Goal: Check status: Check status

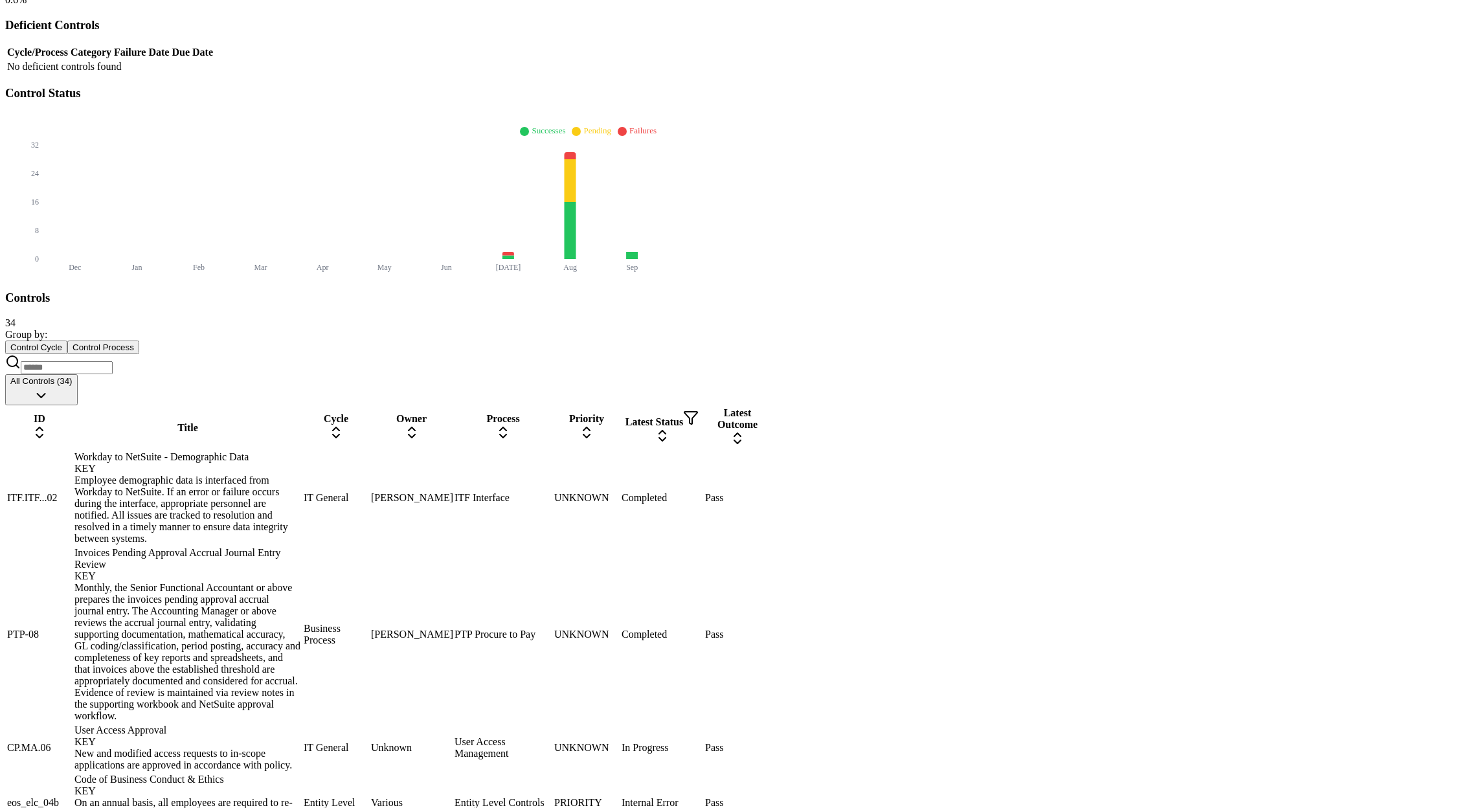
scroll to position [355, 0]
click at [284, 452] on div "Workday to NetSuite - Demographic Data KEY" at bounding box center [187, 463] width 227 height 23
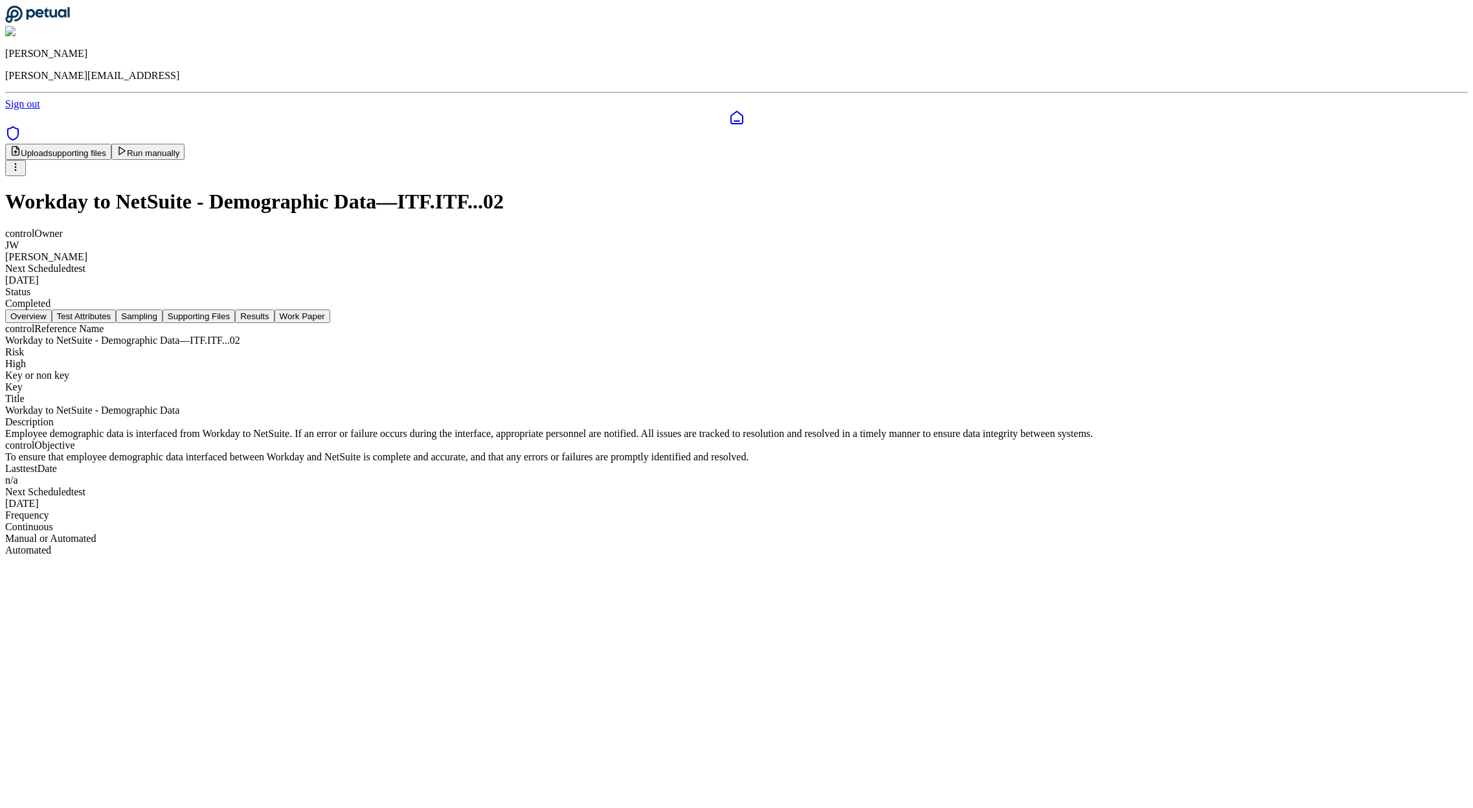
click at [235, 309] on button "Supporting Files" at bounding box center [198, 316] width 72 height 14
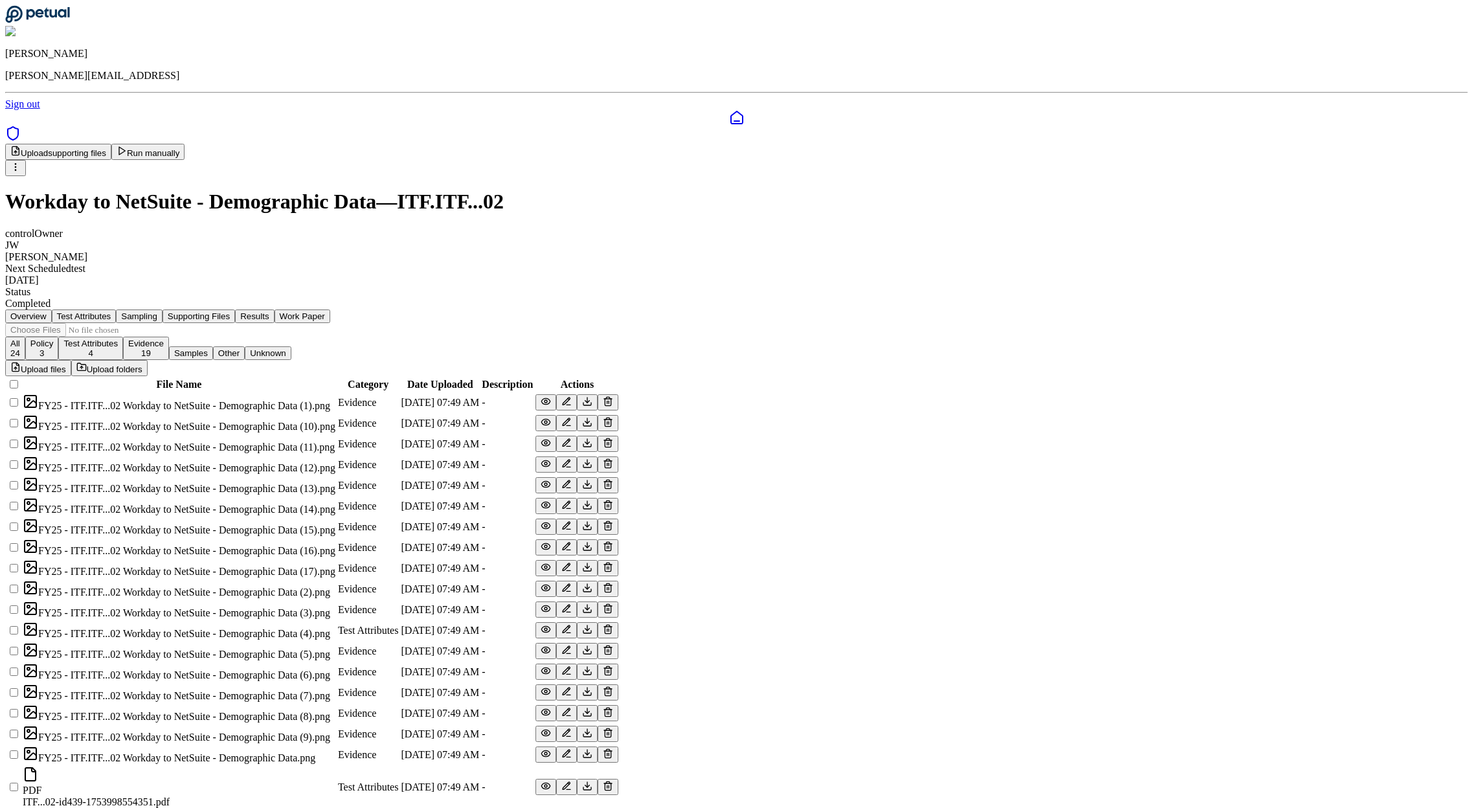
scroll to position [355, 0]
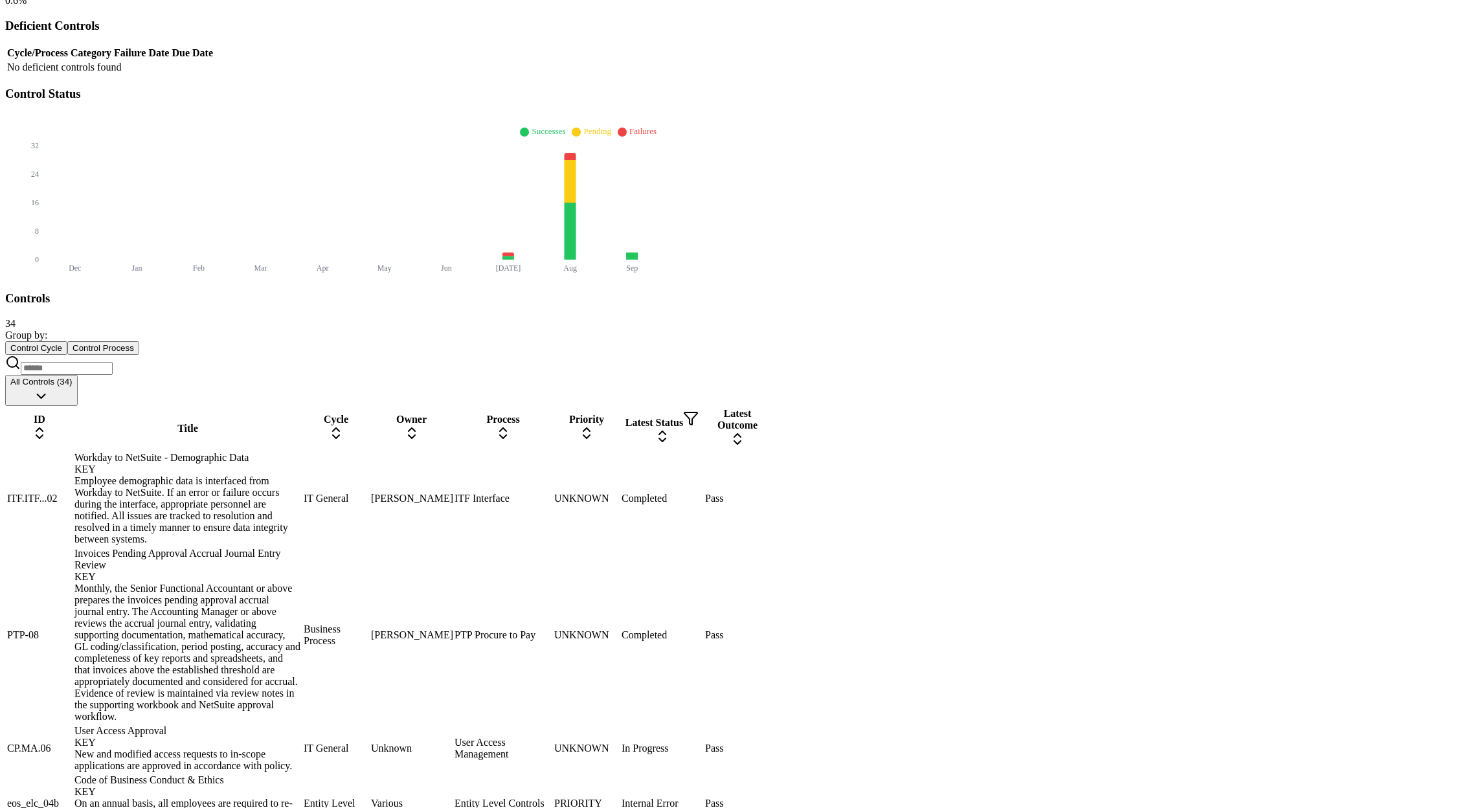
click at [301, 548] on div "Invoices Pending Approval Accrual Journal Entry Review KEY" at bounding box center [187, 565] width 227 height 35
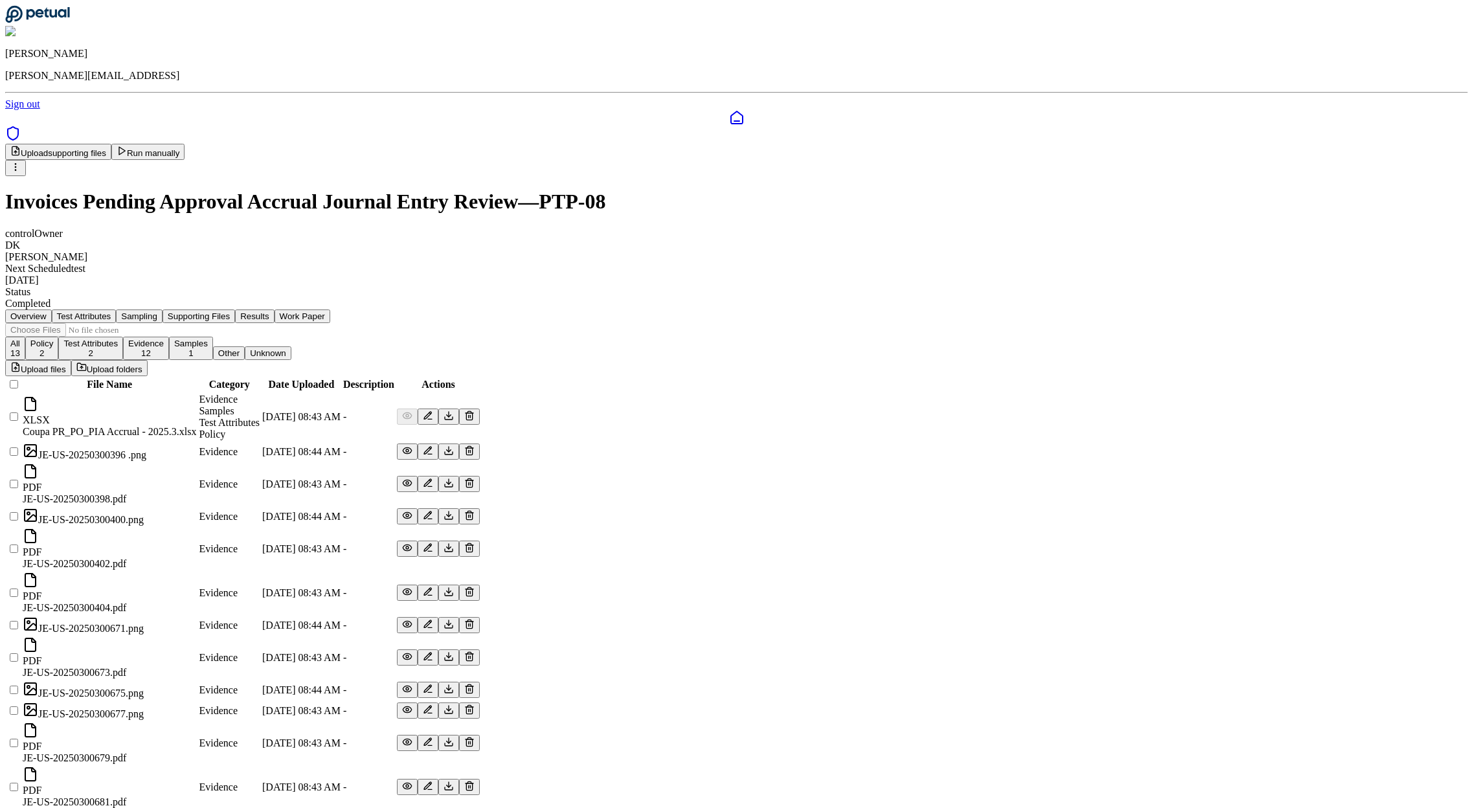
click at [235, 309] on button "Supporting Files" at bounding box center [198, 316] width 72 height 14
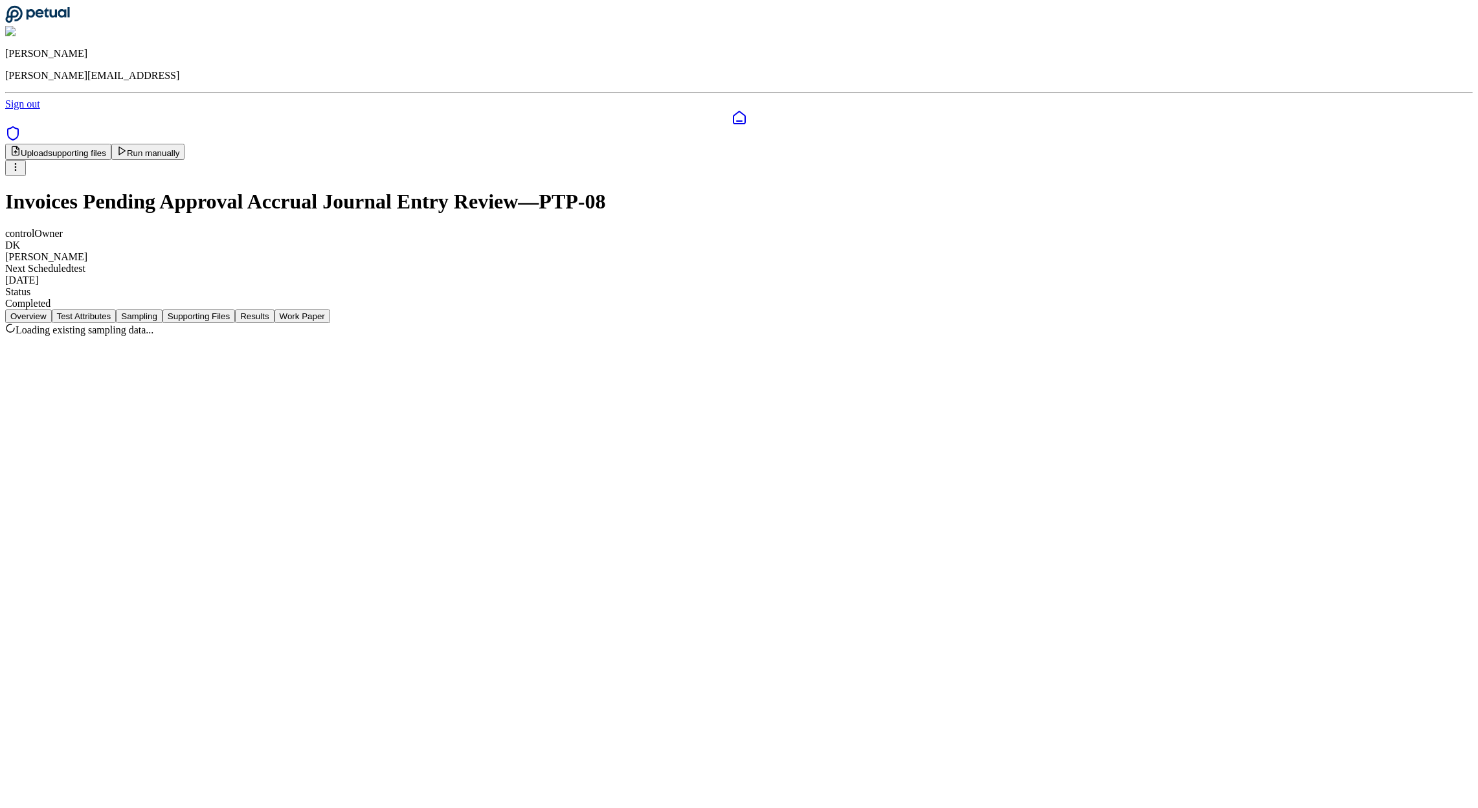
click at [162, 309] on button "Sampling" at bounding box center [139, 316] width 47 height 14
click at [117, 309] on button "Test Attributes" at bounding box center [84, 316] width 65 height 14
click at [274, 309] on button "Results" at bounding box center [254, 316] width 39 height 14
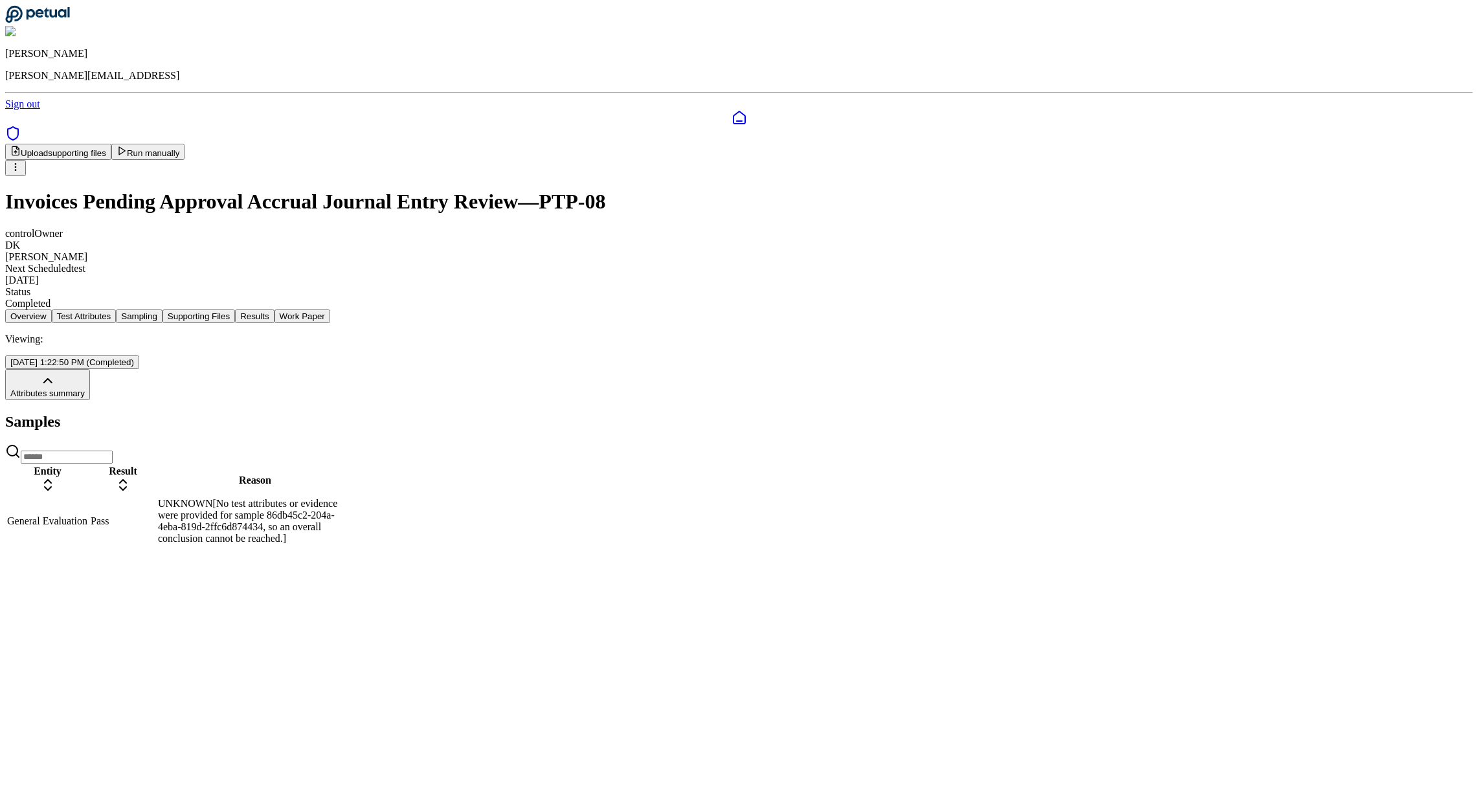
click at [156, 497] on td "Pass" at bounding box center [123, 521] width 66 height 48
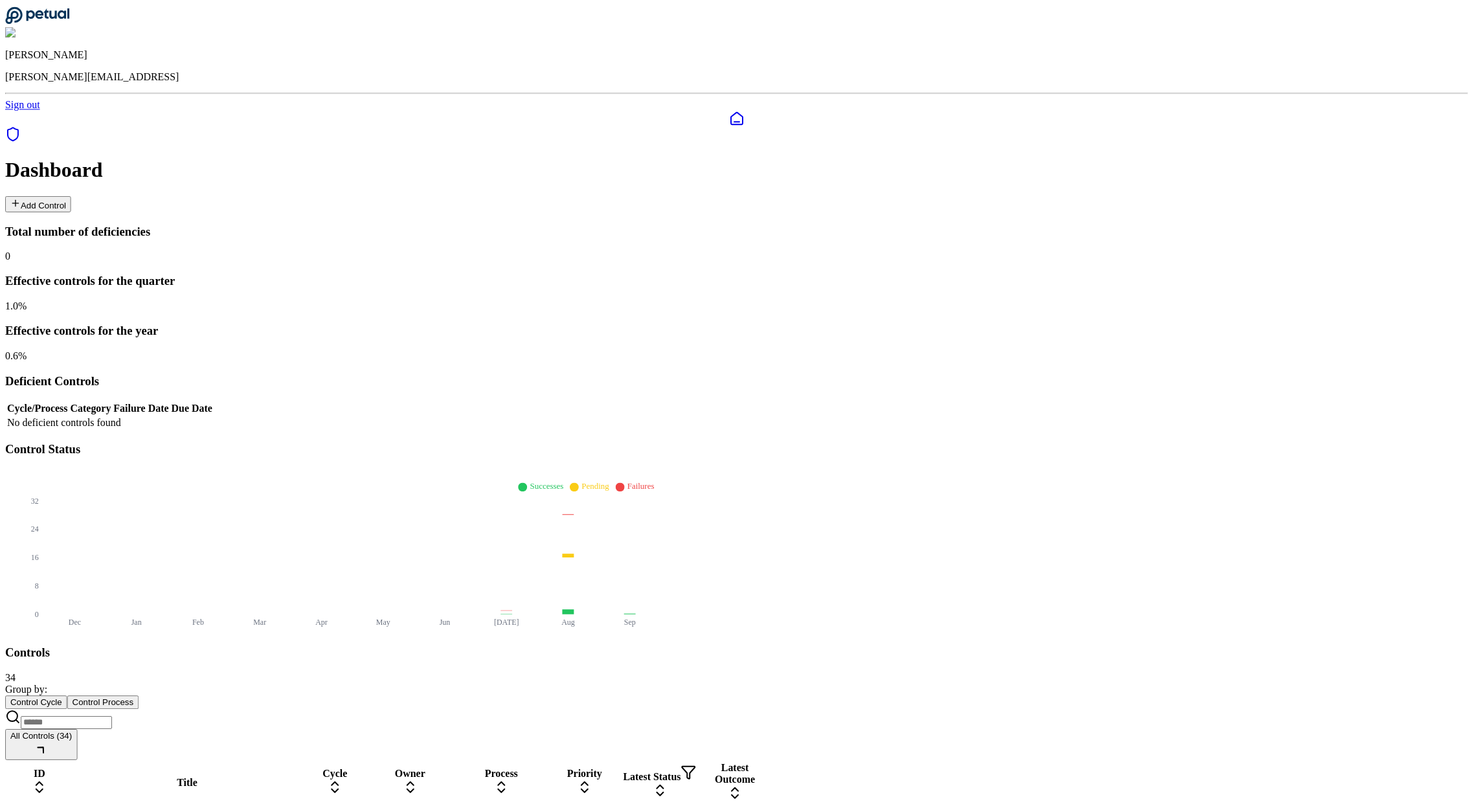
scroll to position [355, 0]
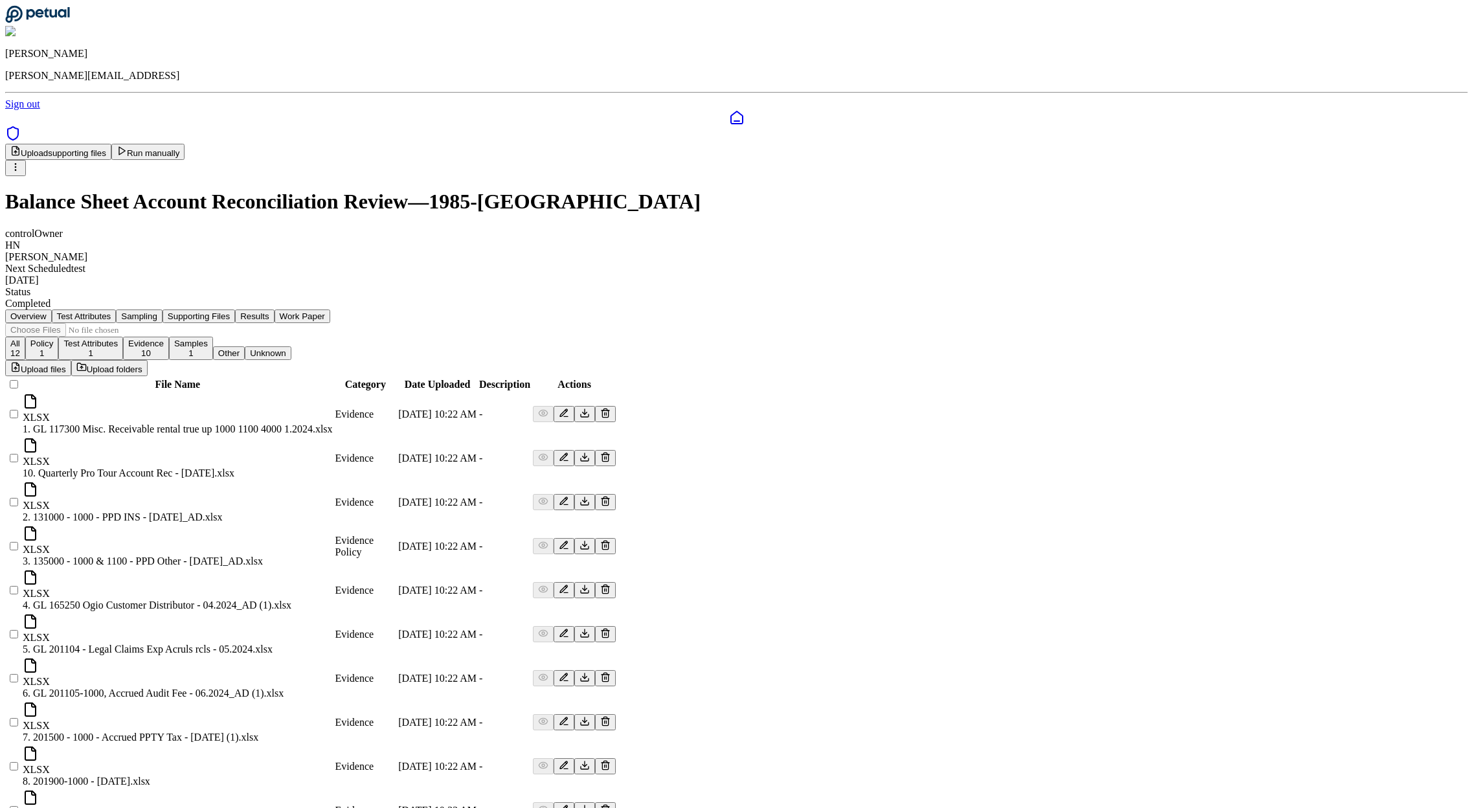
click at [235, 309] on button "Supporting Files" at bounding box center [198, 316] width 72 height 14
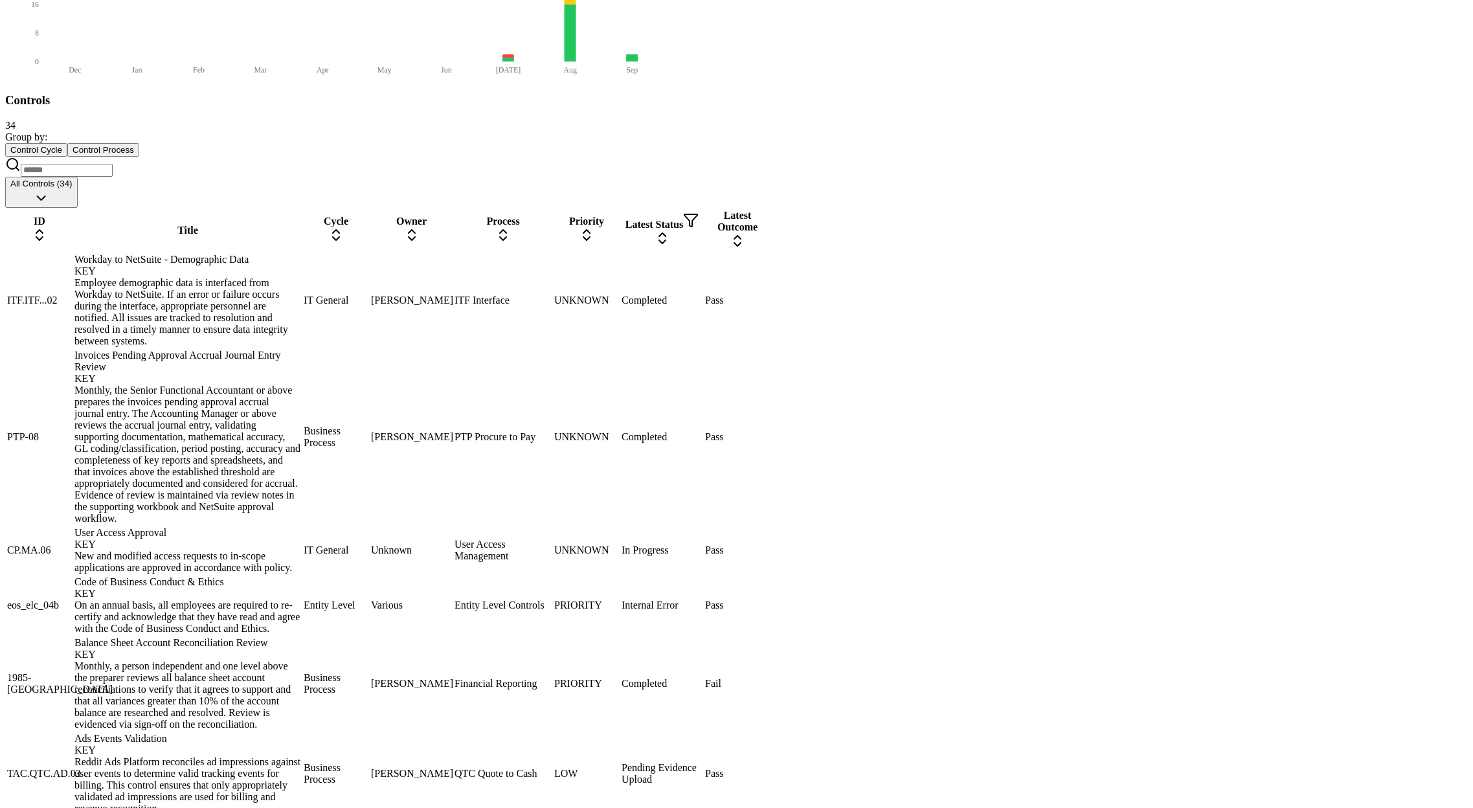
scroll to position [608, 0]
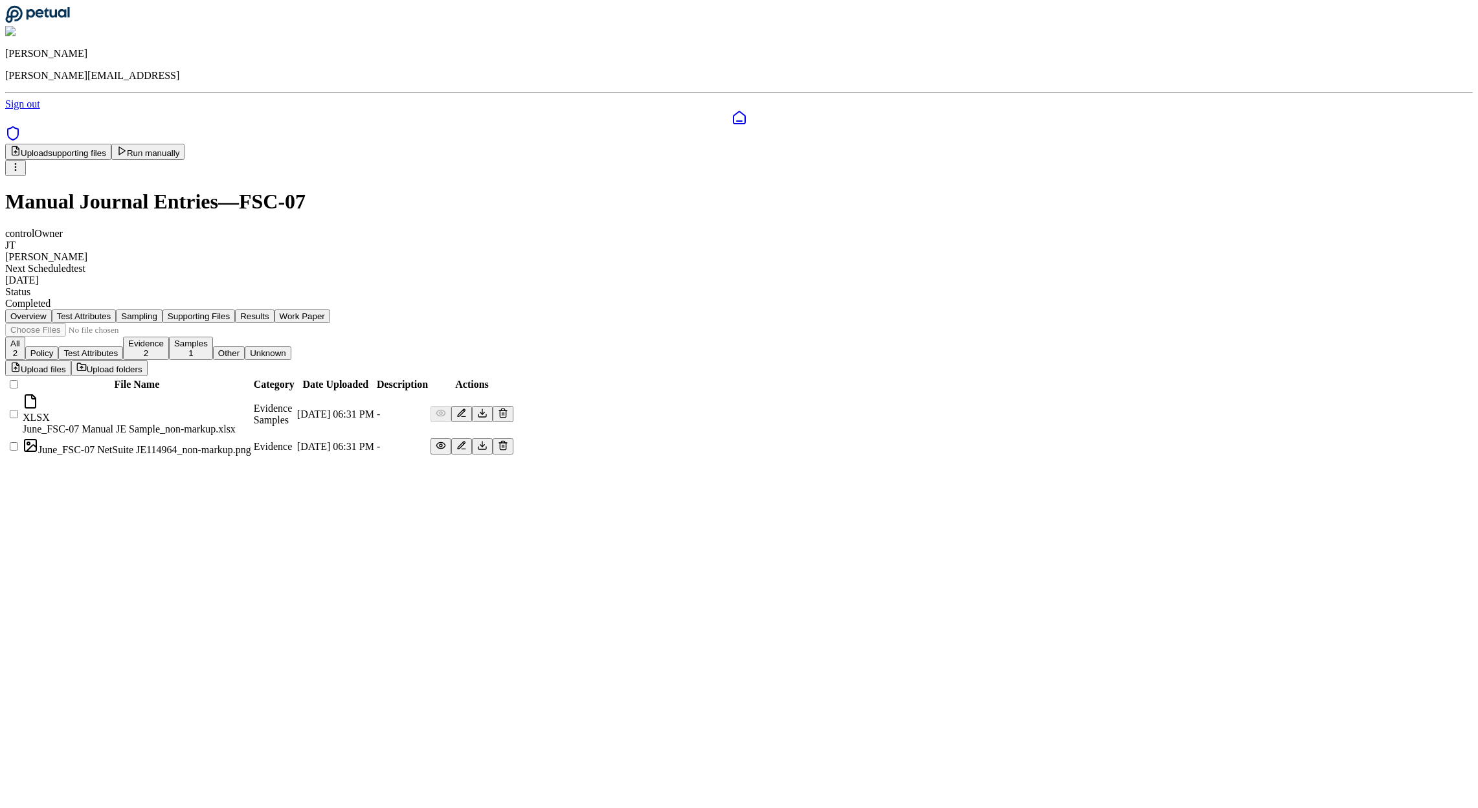
click at [235, 309] on button "Supporting Files" at bounding box center [198, 316] width 72 height 14
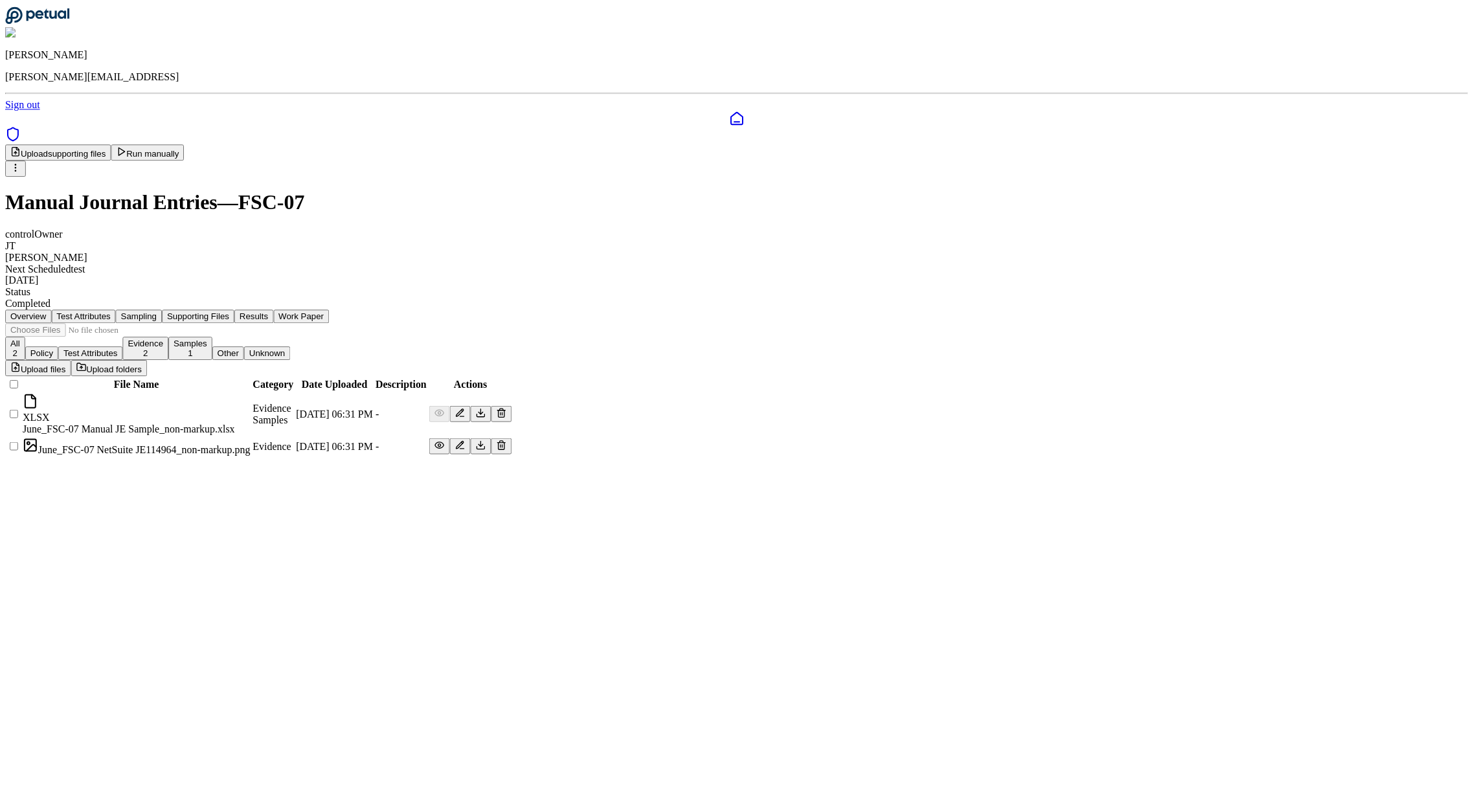
scroll to position [608, 0]
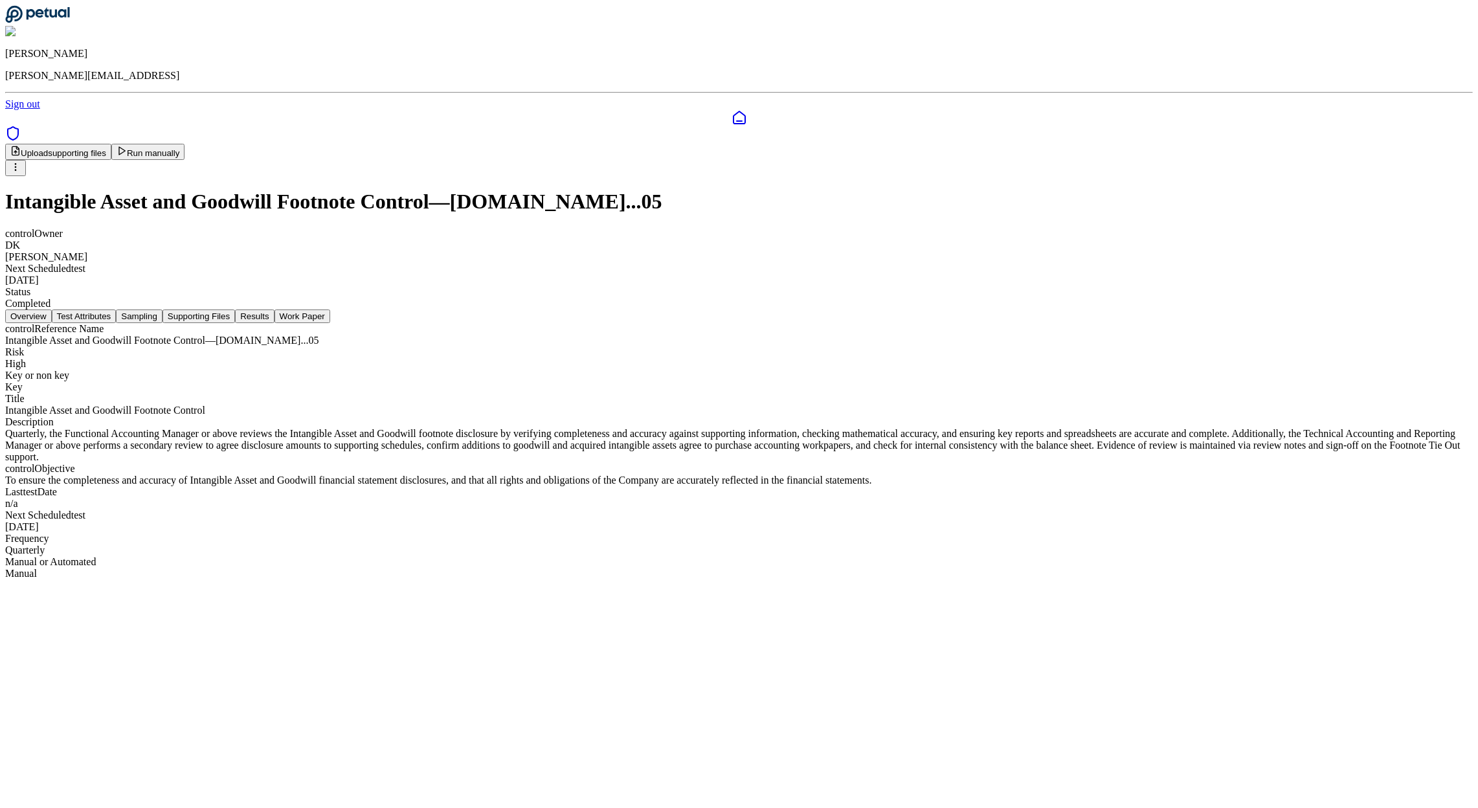
click at [235, 309] on button "Supporting Files" at bounding box center [198, 316] width 72 height 14
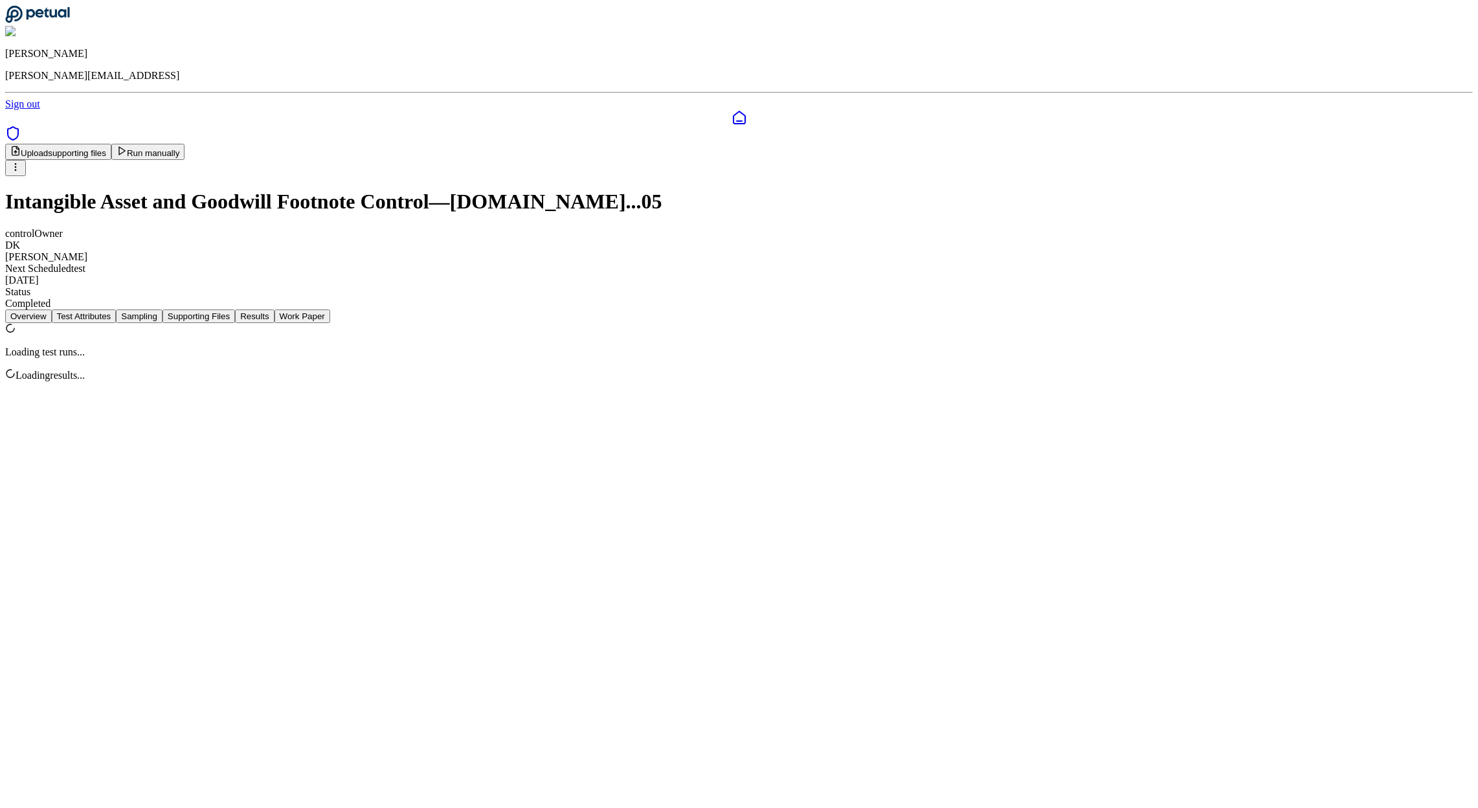
click at [274, 309] on button "Results" at bounding box center [254, 316] width 39 height 14
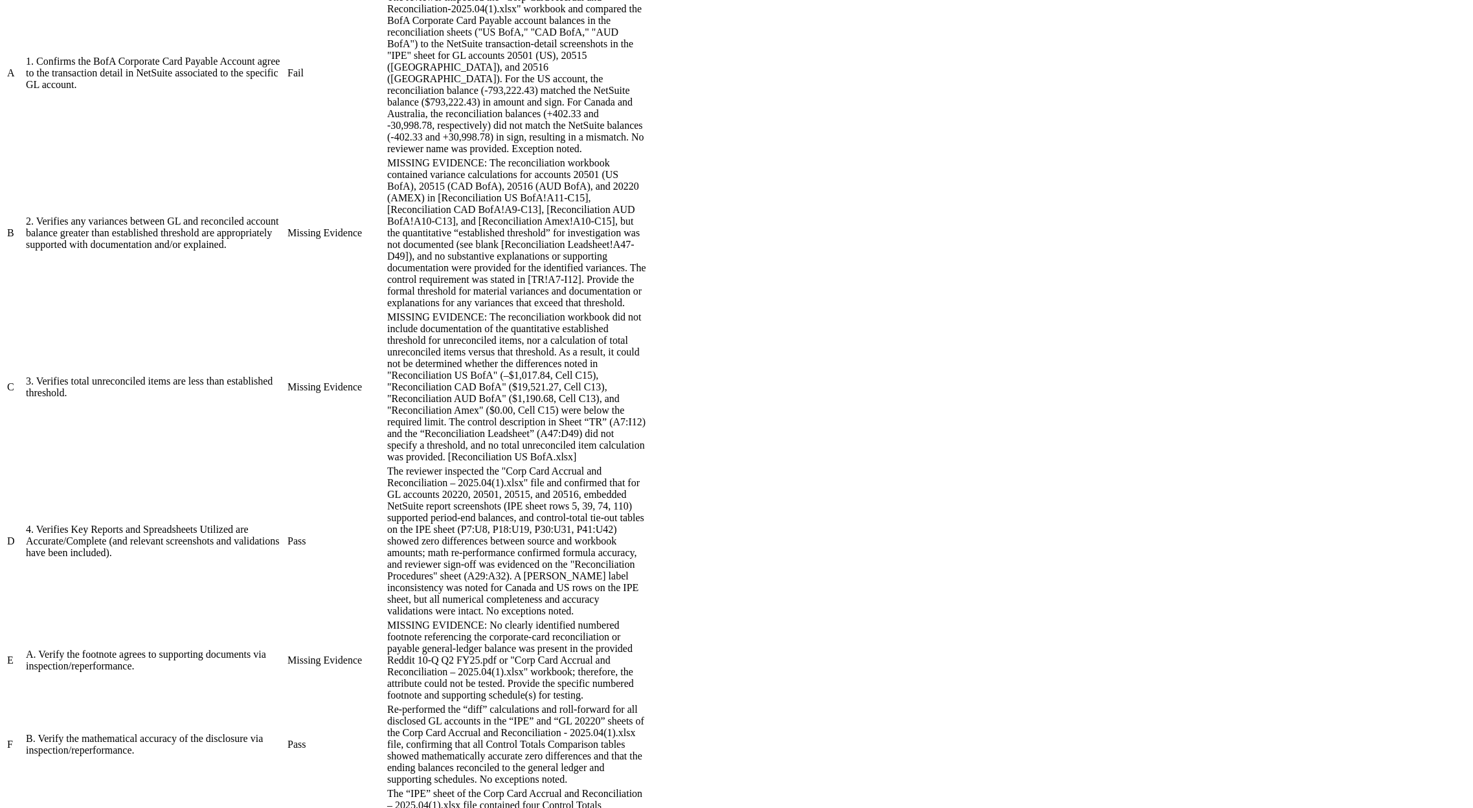
scroll to position [480, 0]
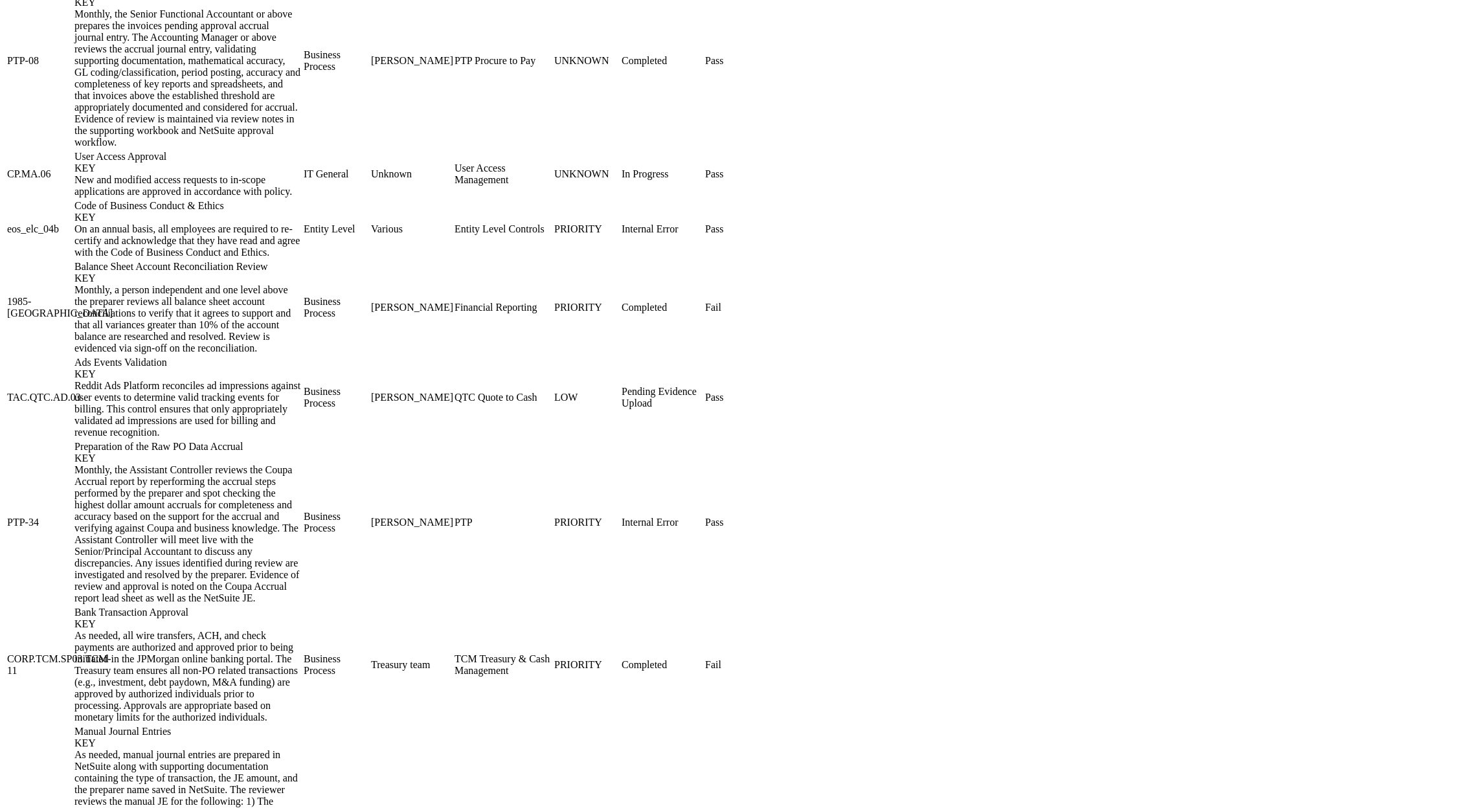
scroll to position [1001, 0]
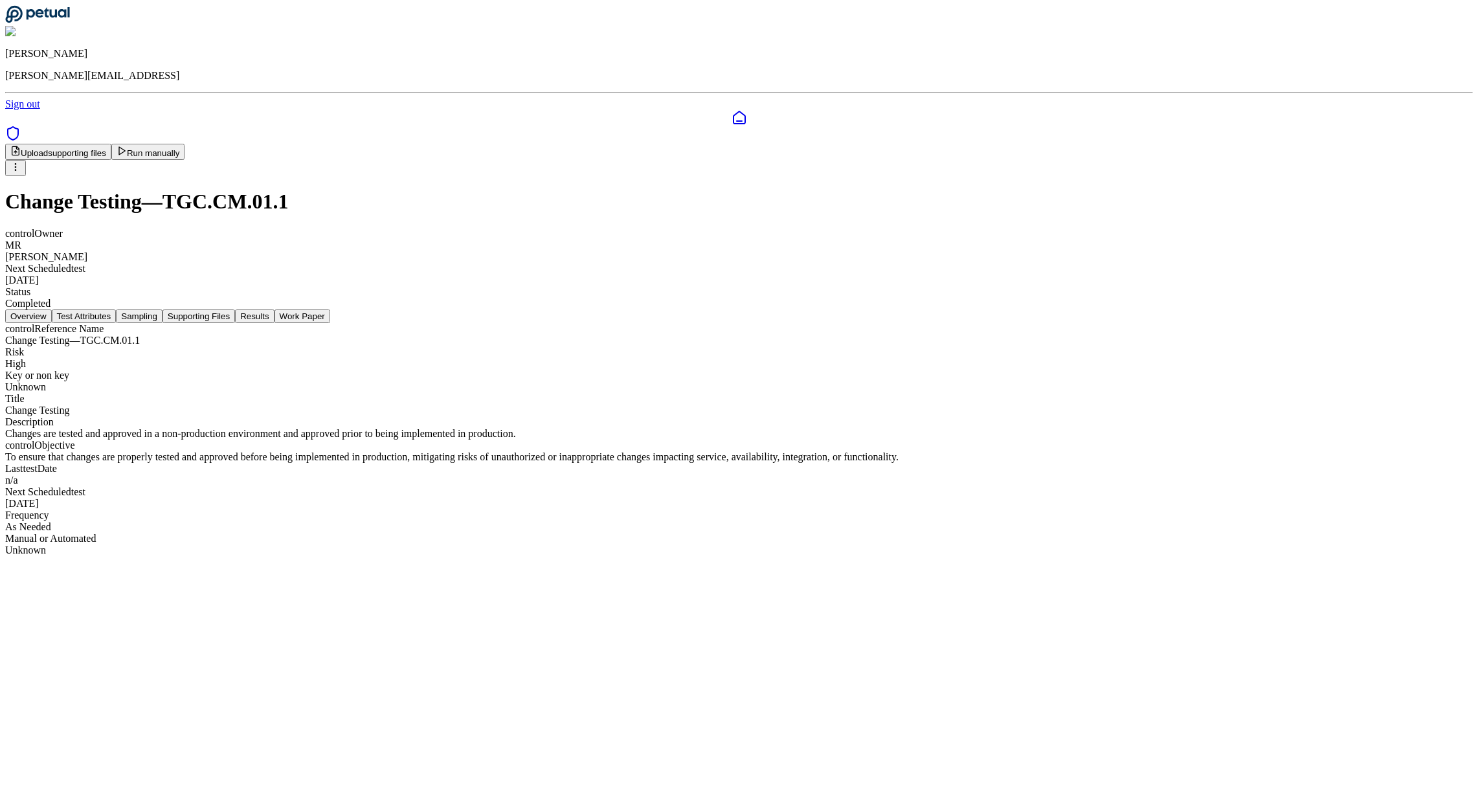
click at [235, 309] on button "Supporting Files" at bounding box center [198, 316] width 72 height 14
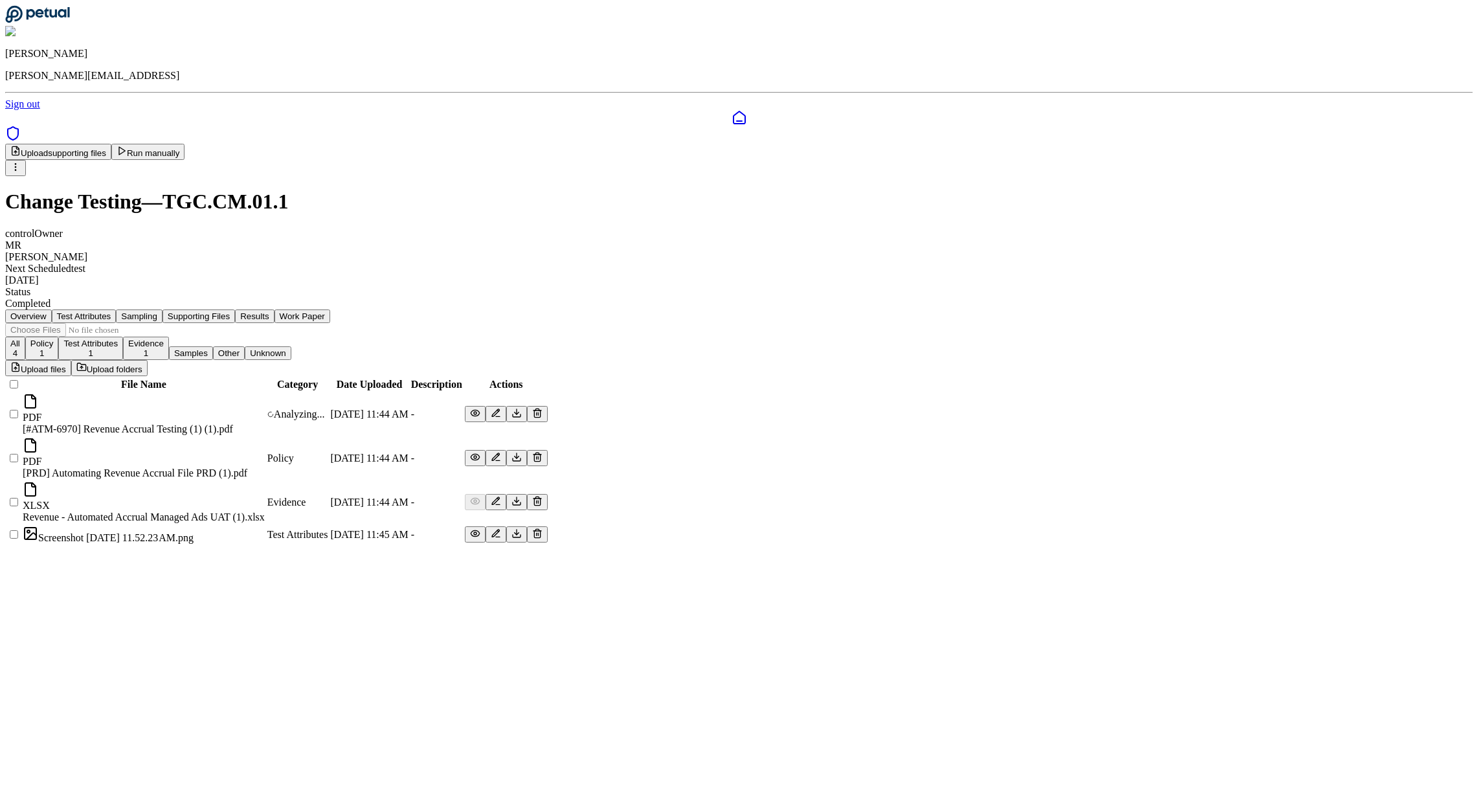
click at [162, 309] on button "Sampling" at bounding box center [139, 316] width 47 height 14
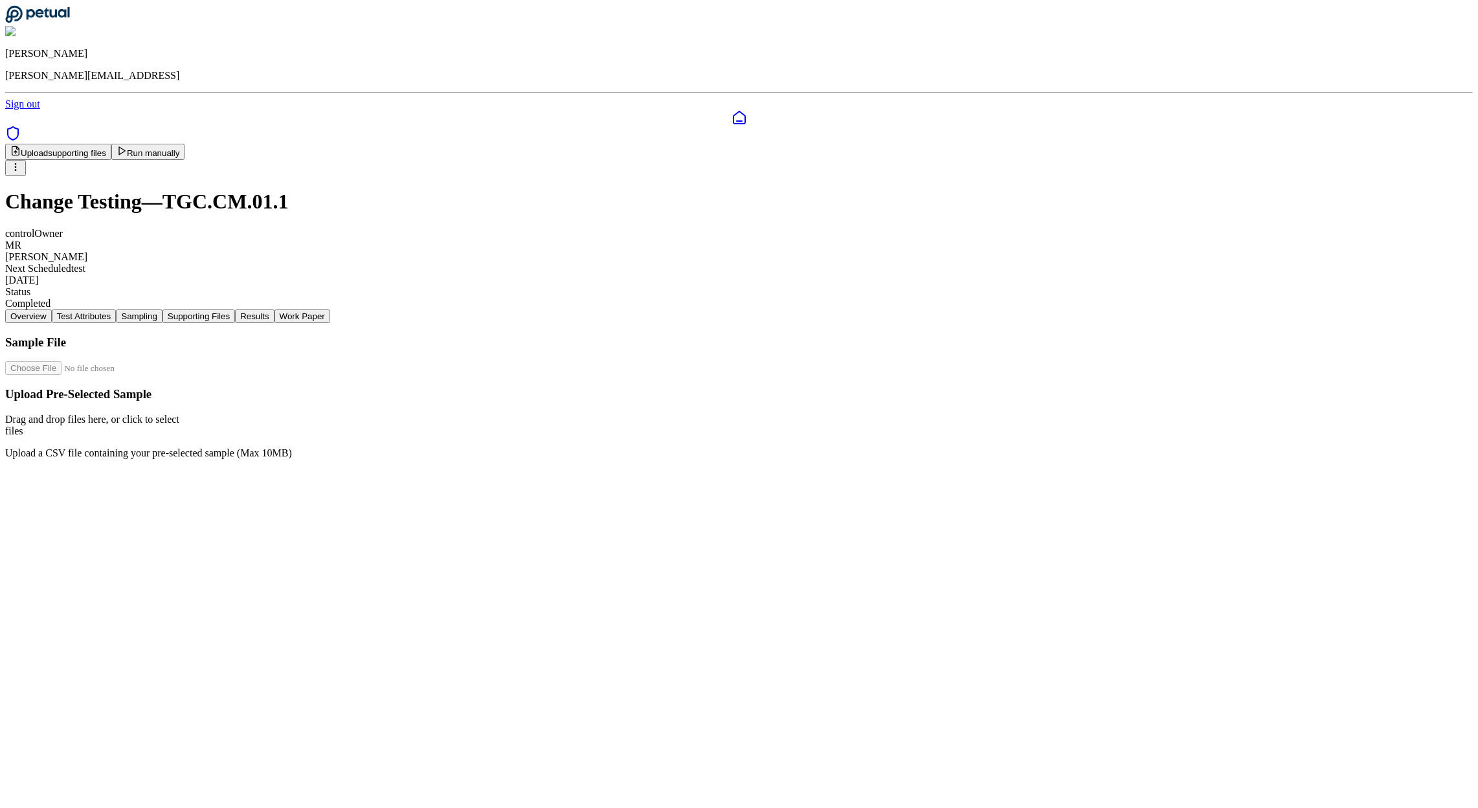
click at [274, 309] on button "Results" at bounding box center [254, 316] width 39 height 14
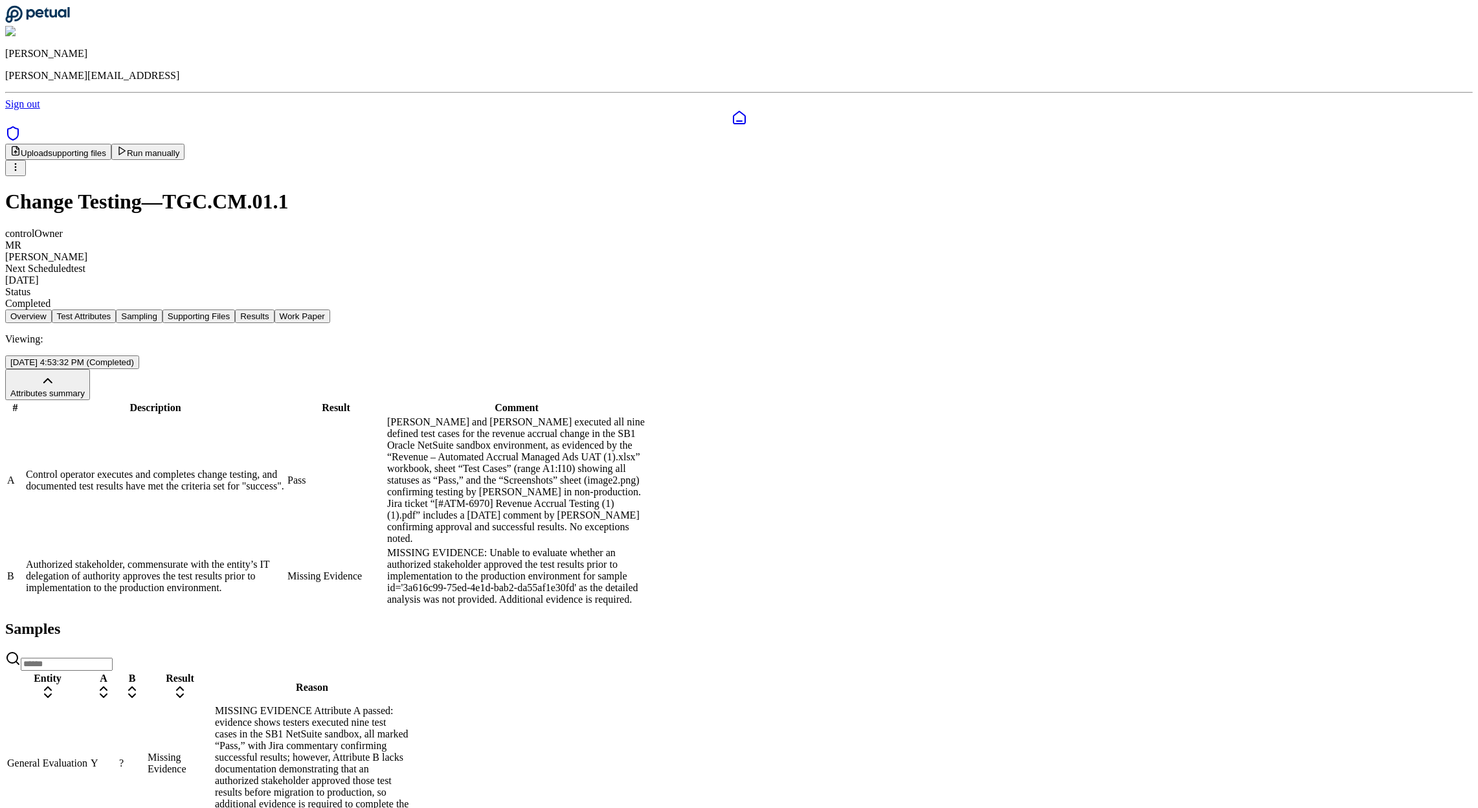
click at [285, 416] on td "Control operator executes and completes change testing, and documented test res…" at bounding box center [155, 480] width 260 height 129
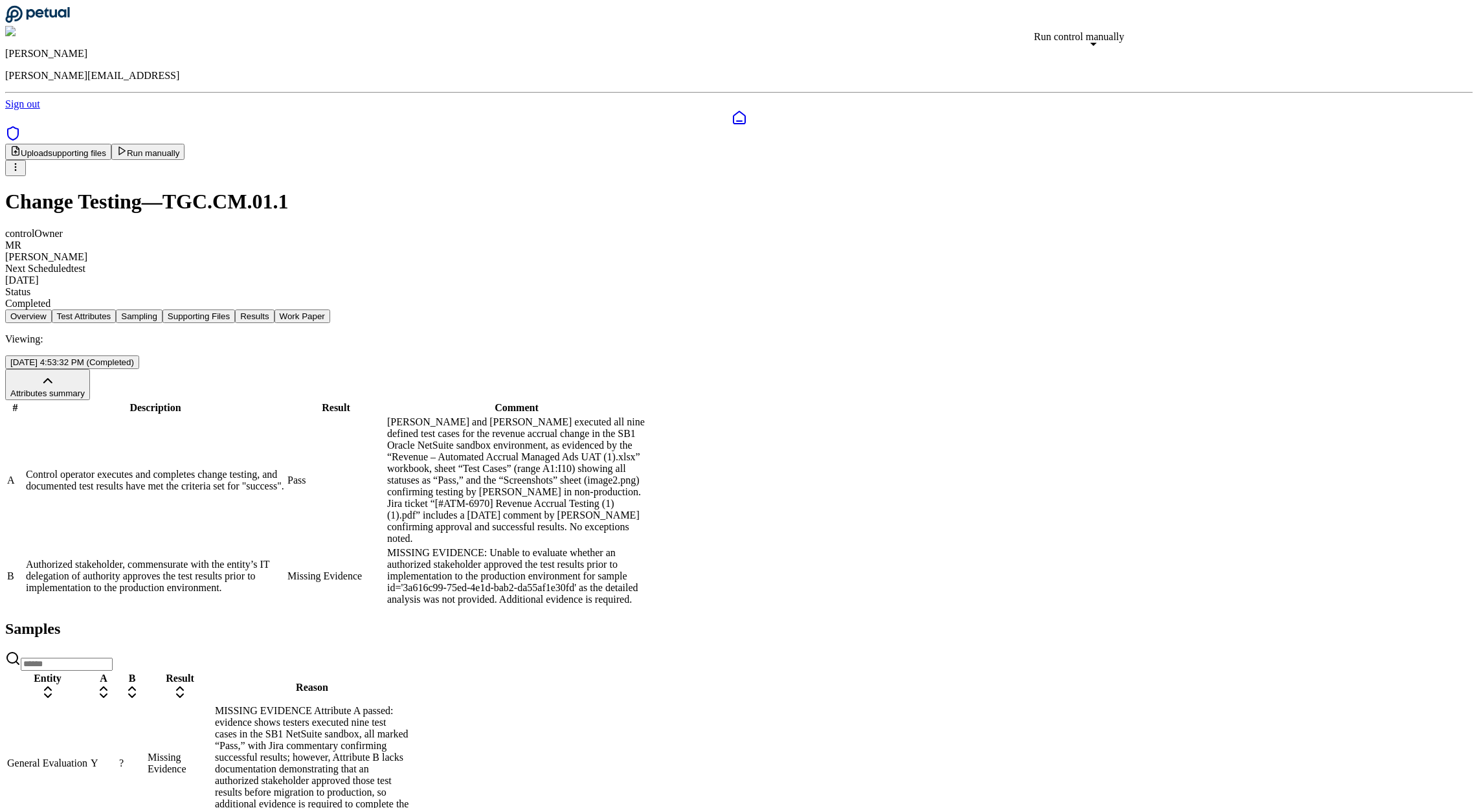
click at [185, 144] on button "Run manually" at bounding box center [148, 152] width 74 height 16
click at [193, 144] on button "Cancel test run" at bounding box center [152, 153] width 82 height 19
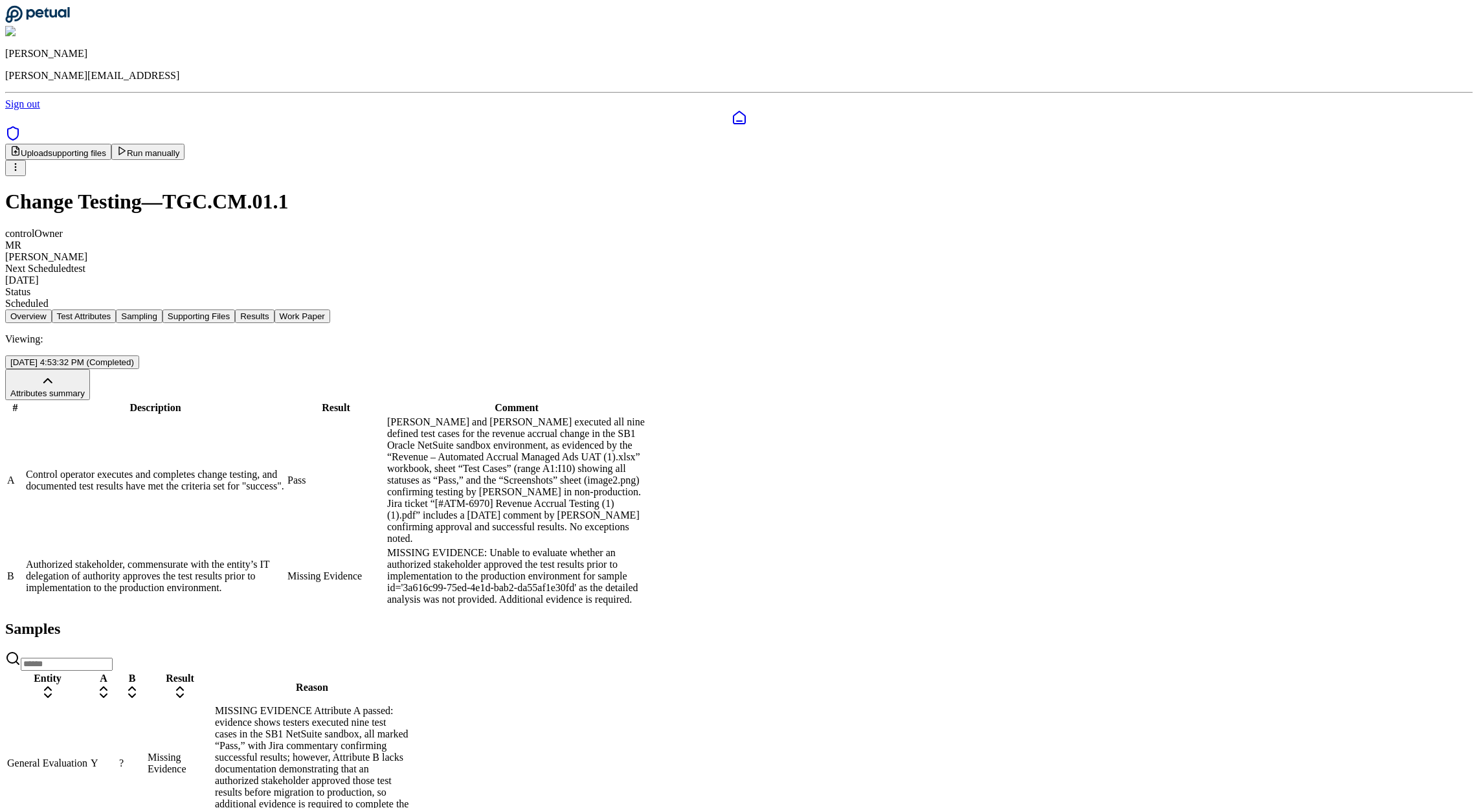
click at [1236, 309] on div "Overview Test Attributes Sampling Supporting Files Results Work Paper Viewing: …" at bounding box center [738, 566] width 1467 height 514
click at [185, 144] on button "Run manually" at bounding box center [148, 152] width 74 height 16
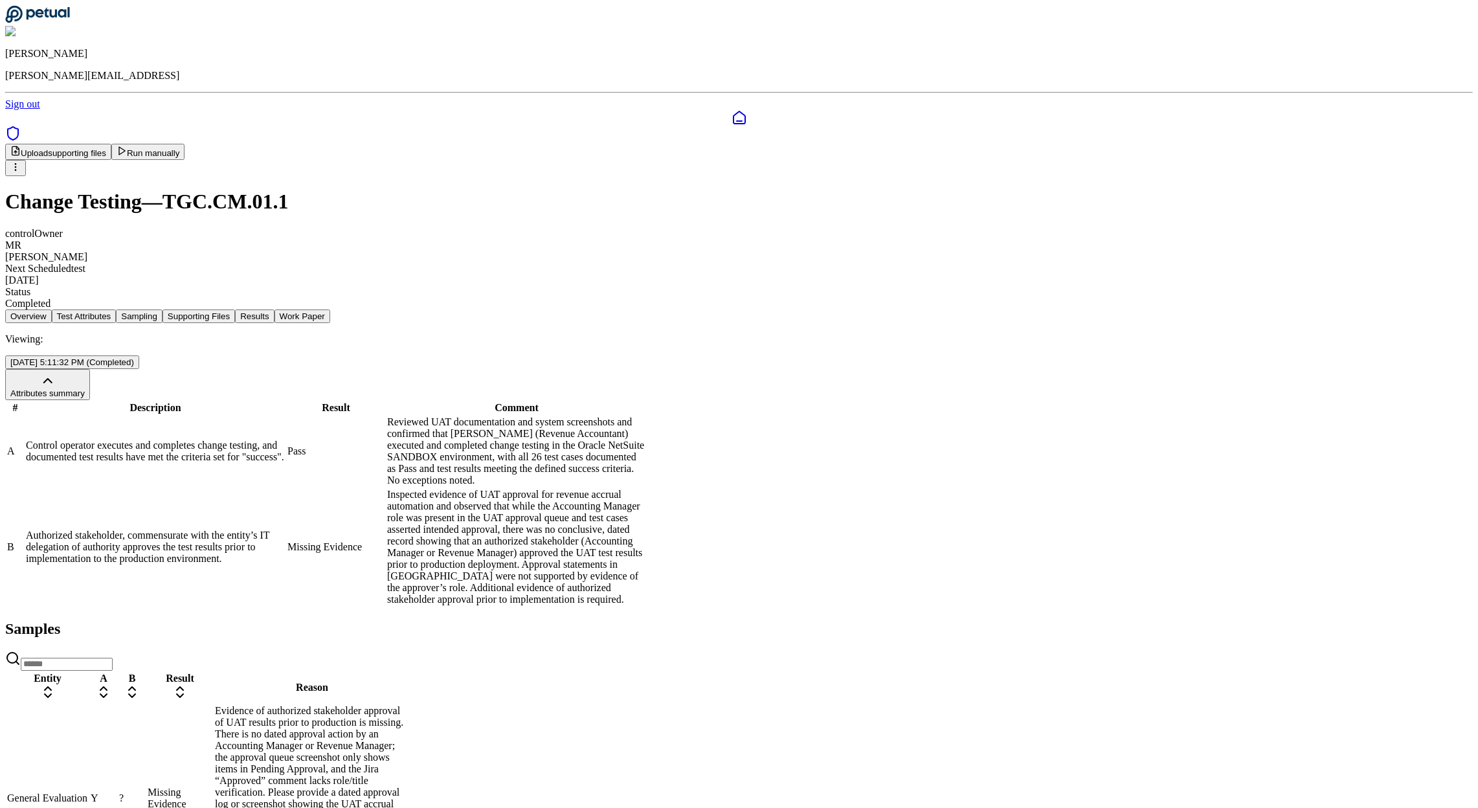
click at [98, 792] on span "Y" at bounding box center [95, 797] width 8 height 11
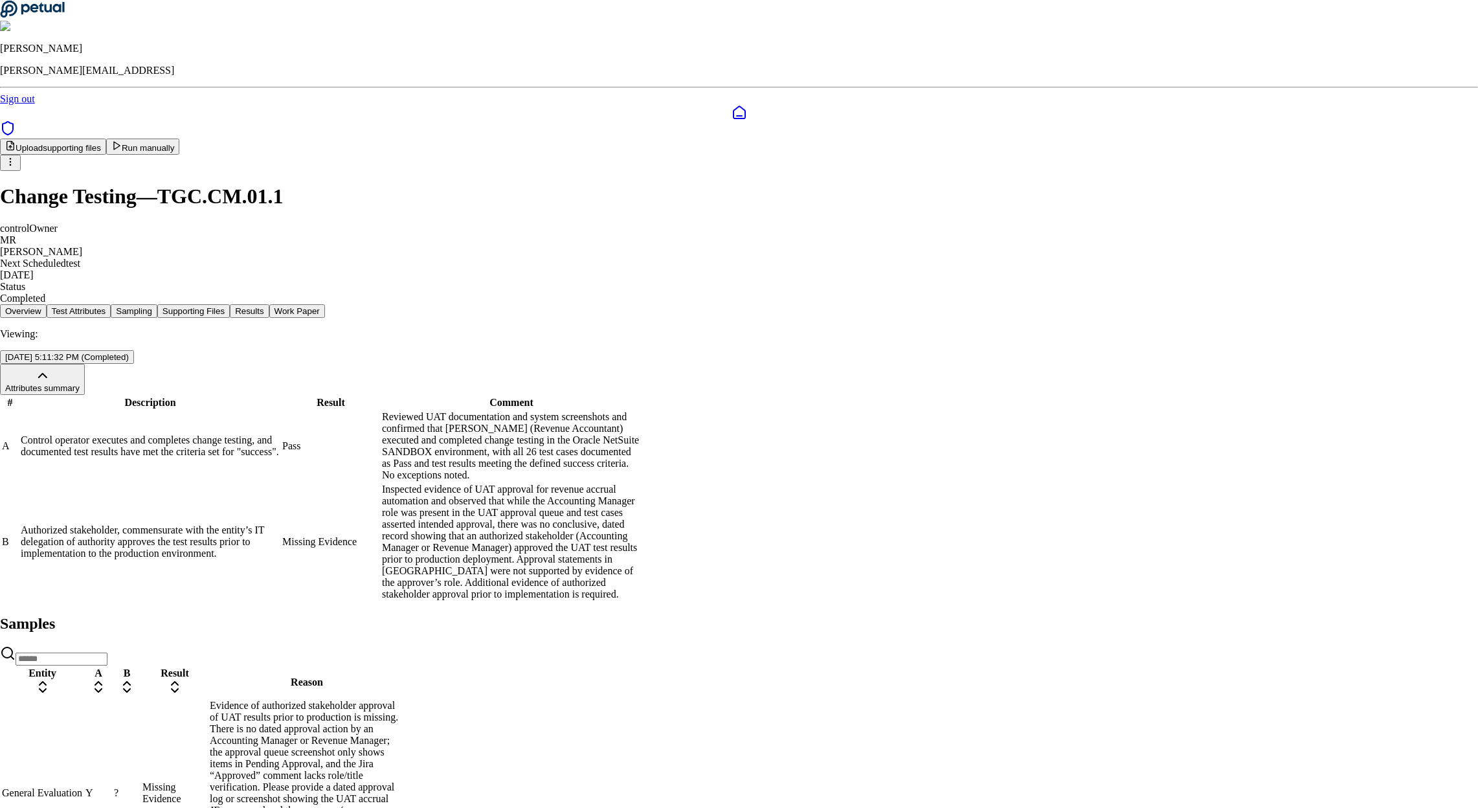
scroll to position [253, 0]
